Goal: Find specific page/section: Find specific page/section

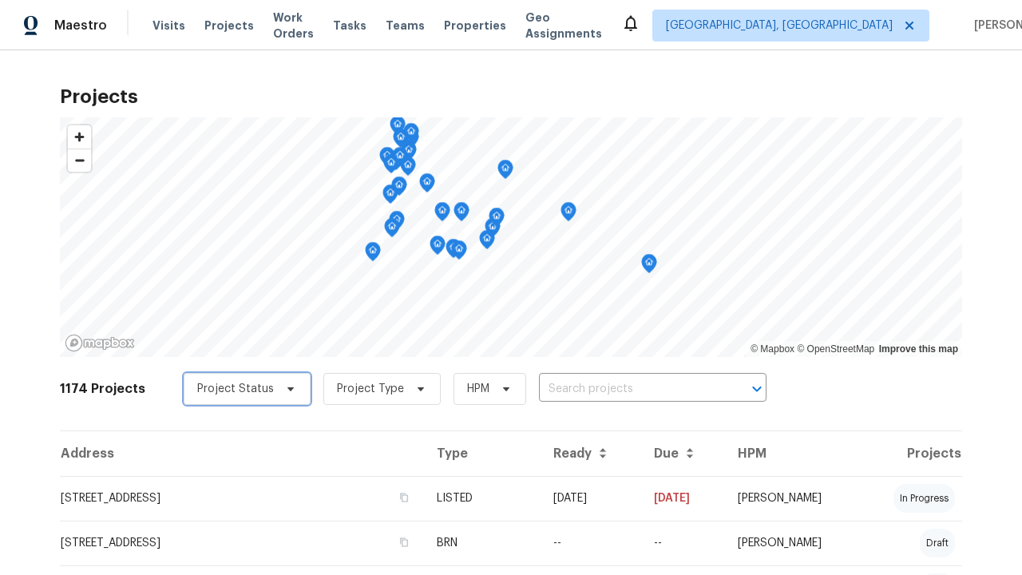
click at [239, 389] on span "Project Status" at bounding box center [235, 389] width 77 height 16
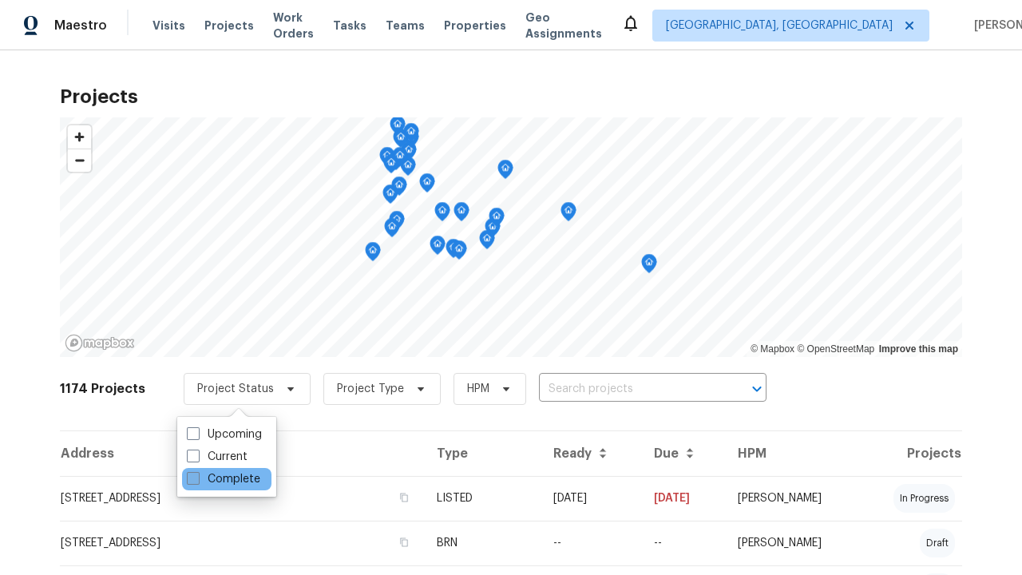
click at [223, 479] on label "Complete" at bounding box center [223, 479] width 73 height 16
click at [197, 479] on input "Complete" at bounding box center [192, 476] width 10 height 10
checkbox input "true"
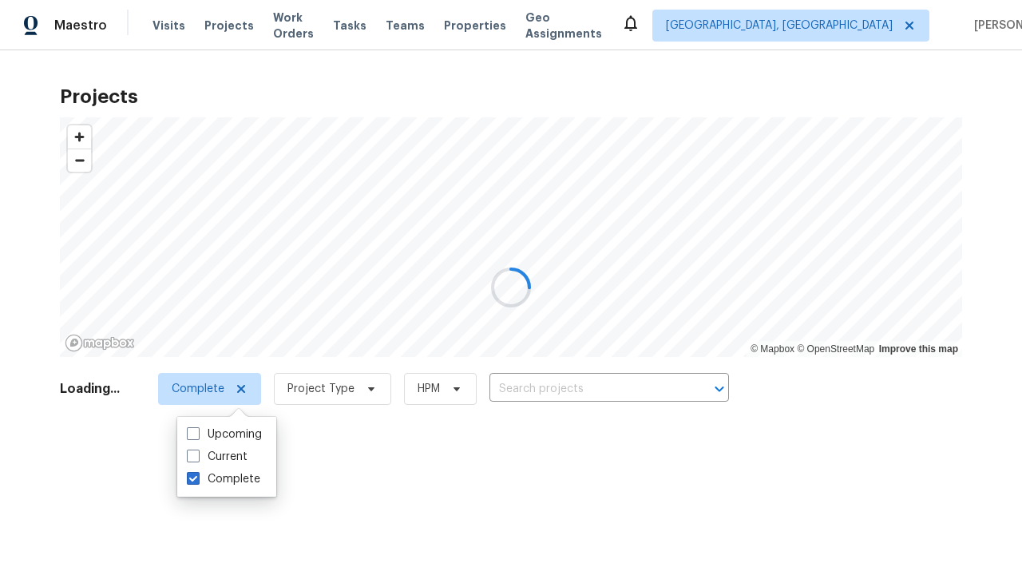
click at [8, 8] on div at bounding box center [511, 287] width 1022 height 575
